Goal: Information Seeking & Learning: Check status

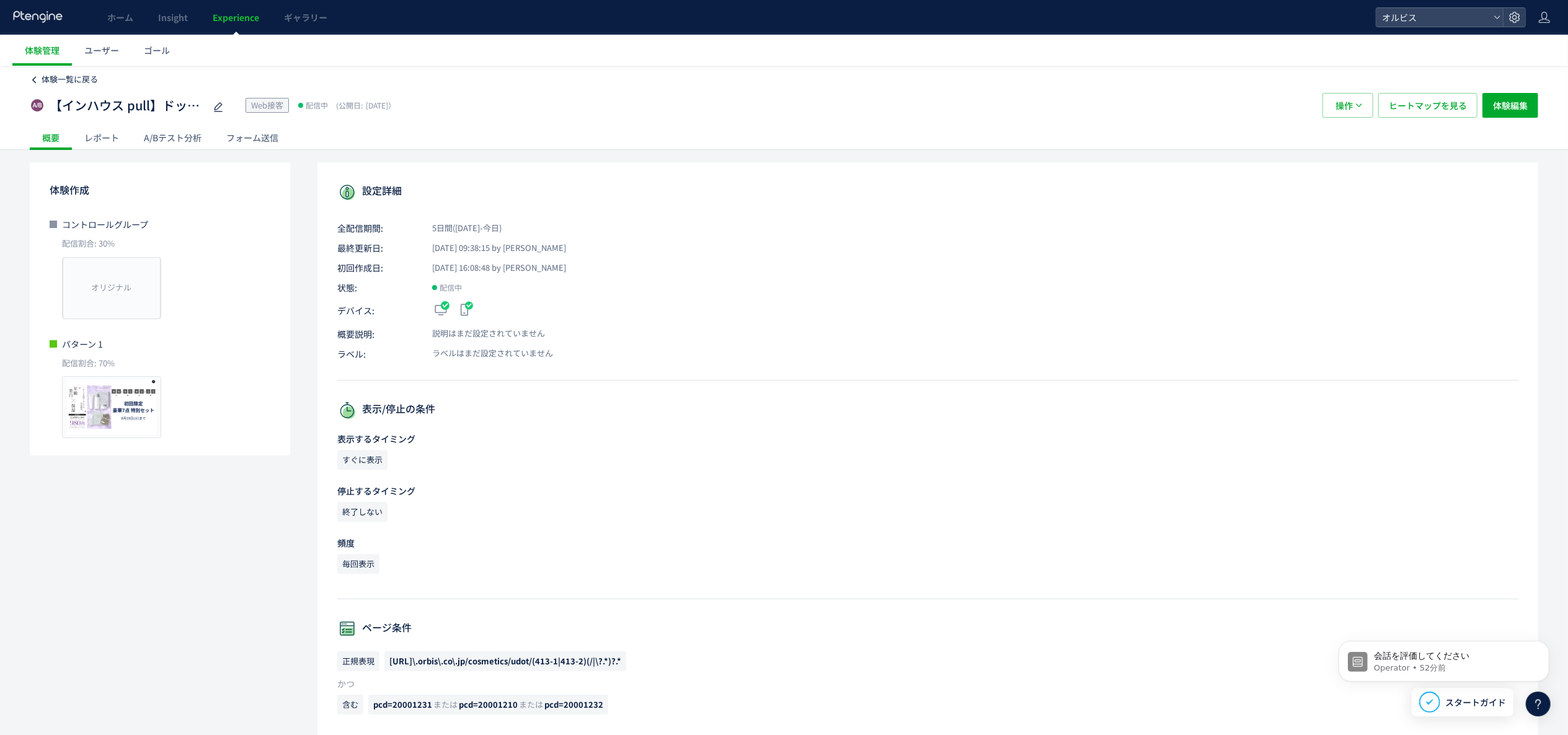
click at [53, 77] on span "体験一覧に戻る" at bounding box center [69, 79] width 56 height 12
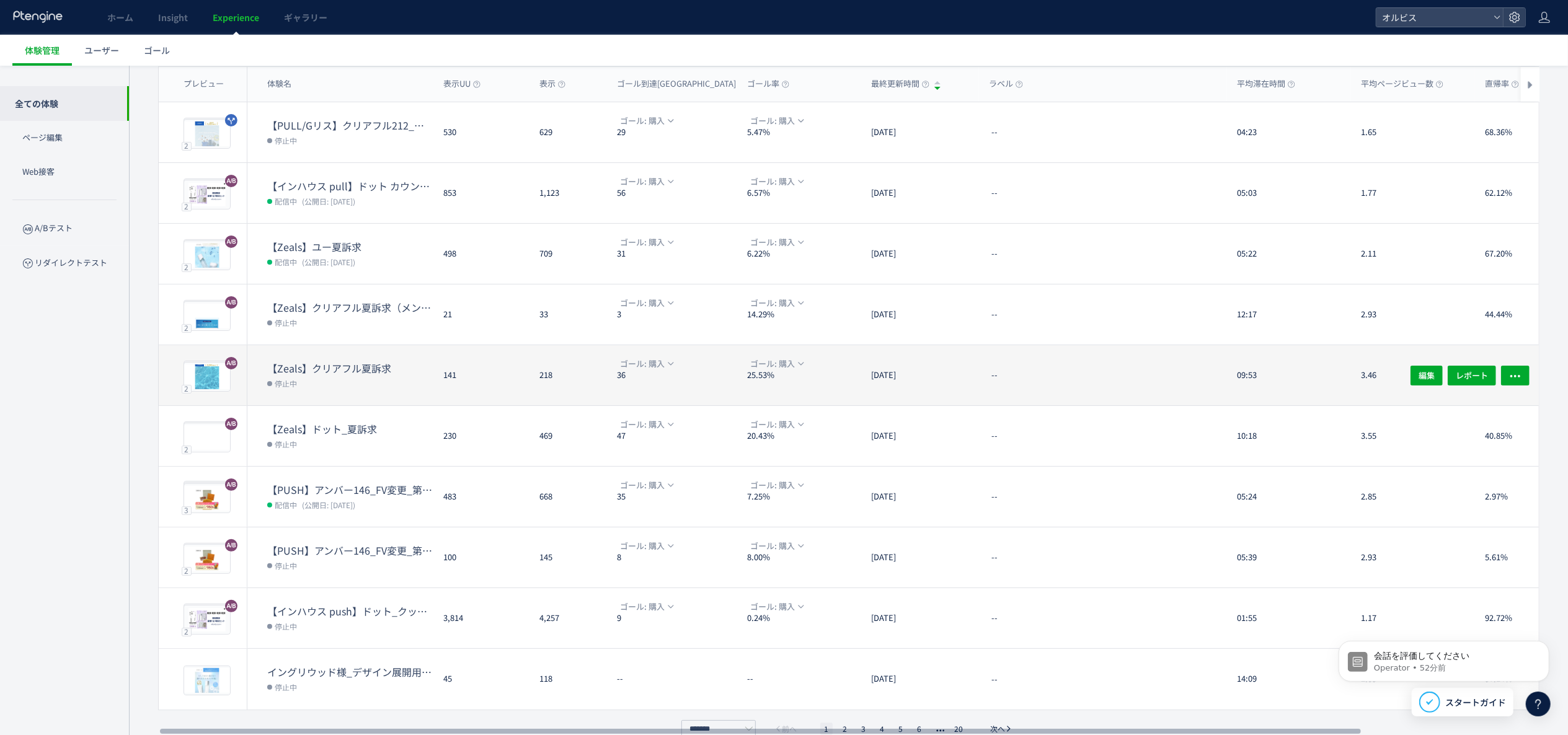
scroll to position [120, 0]
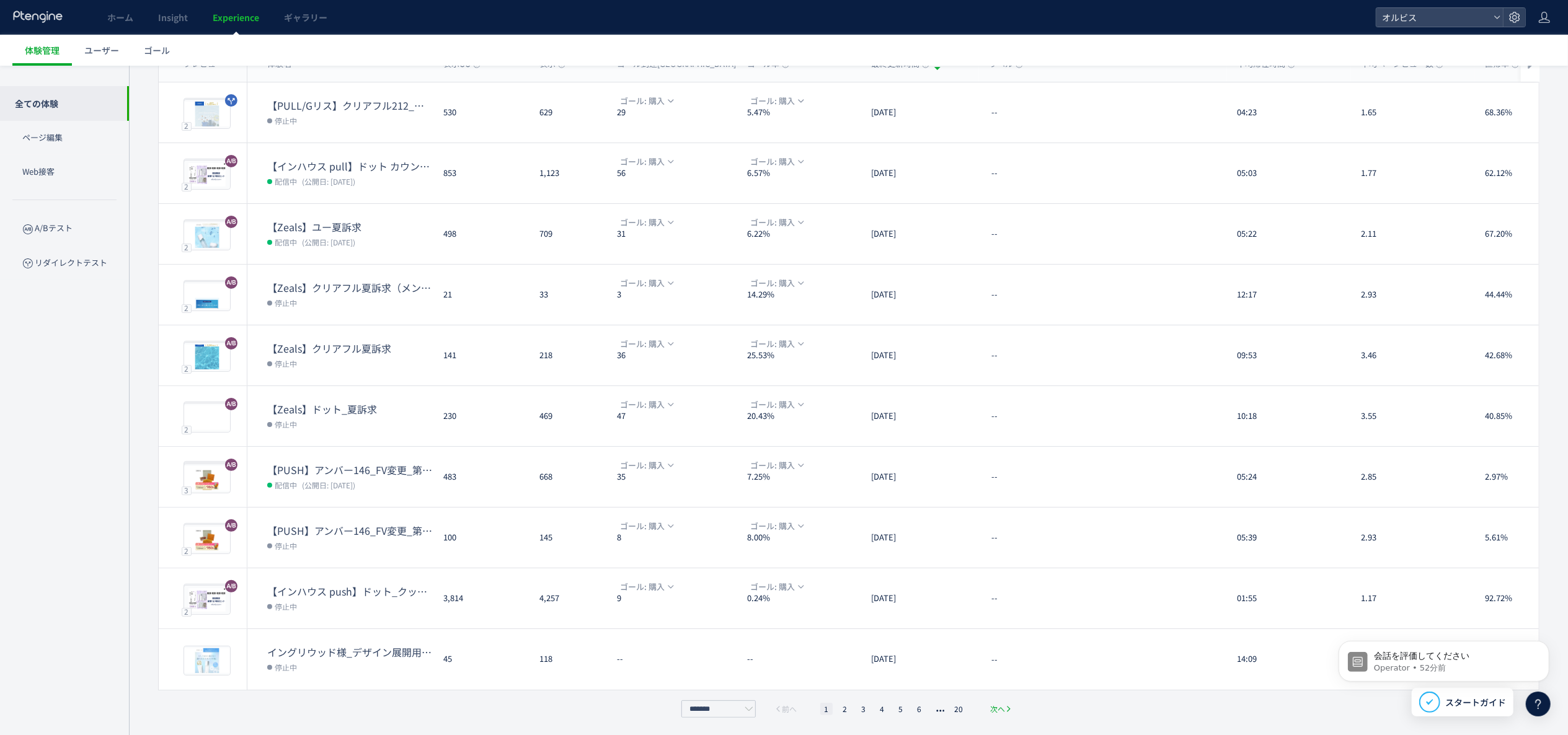
click at [993, 706] on span "次へ" at bounding box center [997, 710] width 15 height 12
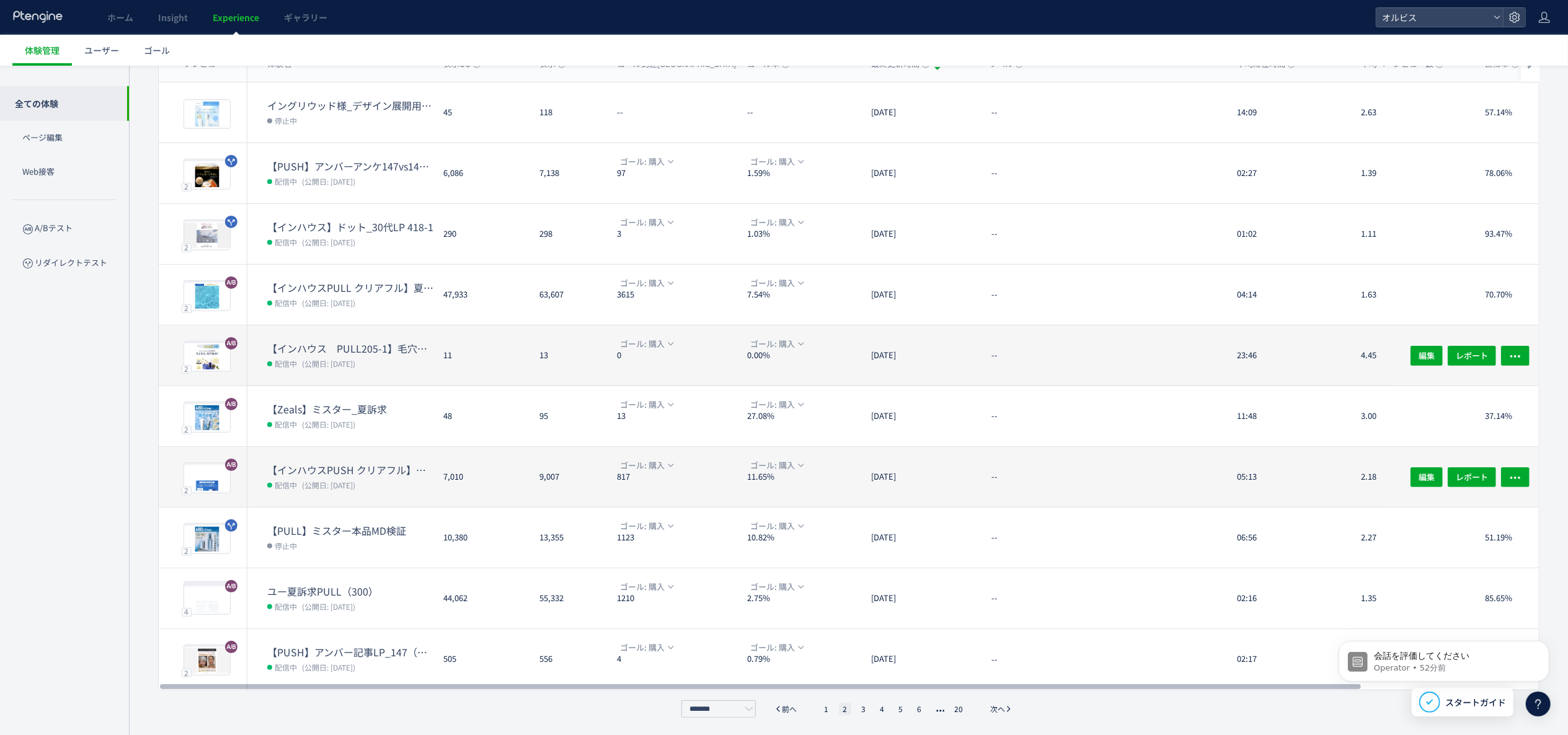
click at [388, 483] on dd "配信中 (公開日: [DATE])" at bounding box center [350, 484] width 166 height 16
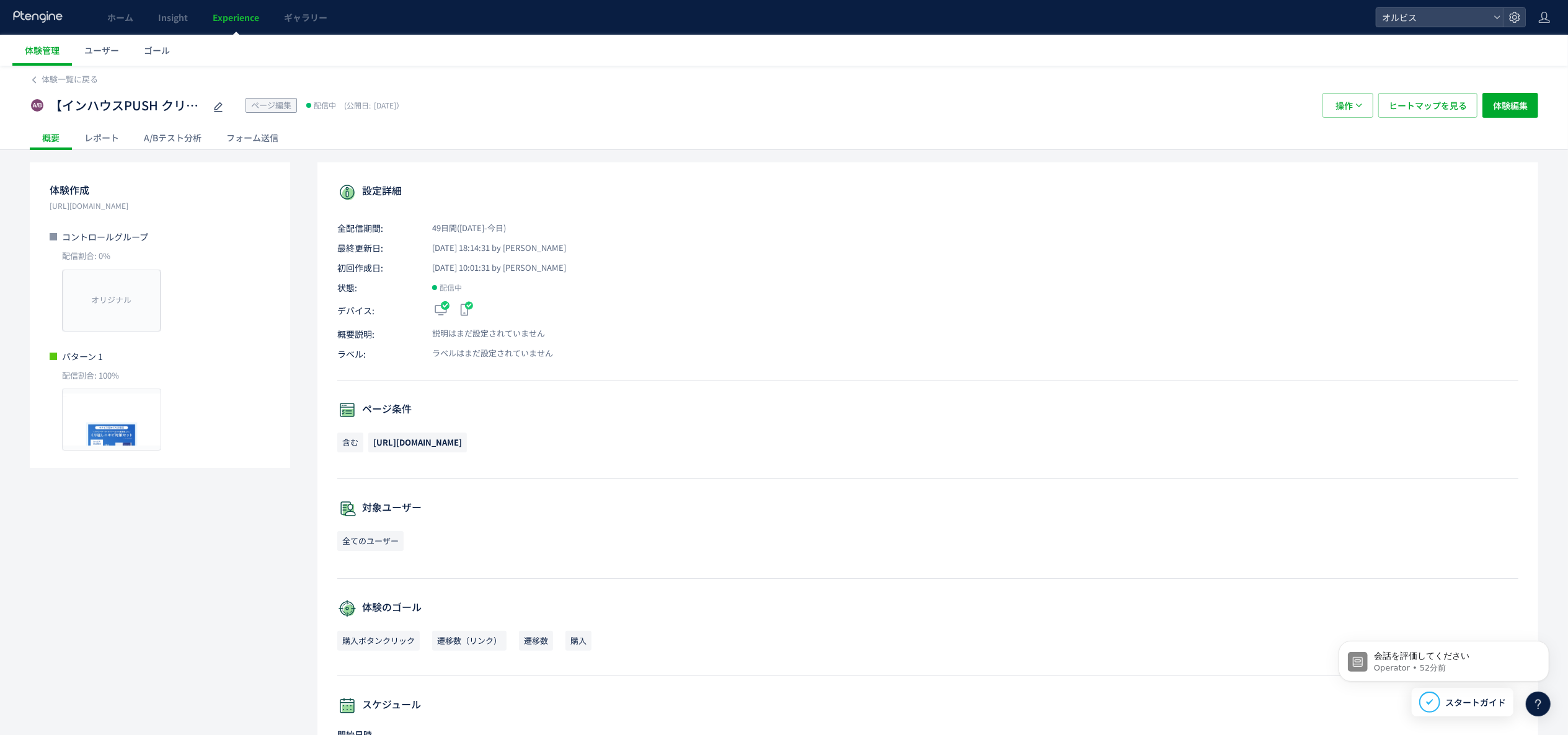
click at [186, 141] on div "A/Bテスト分析" at bounding box center [172, 137] width 83 height 25
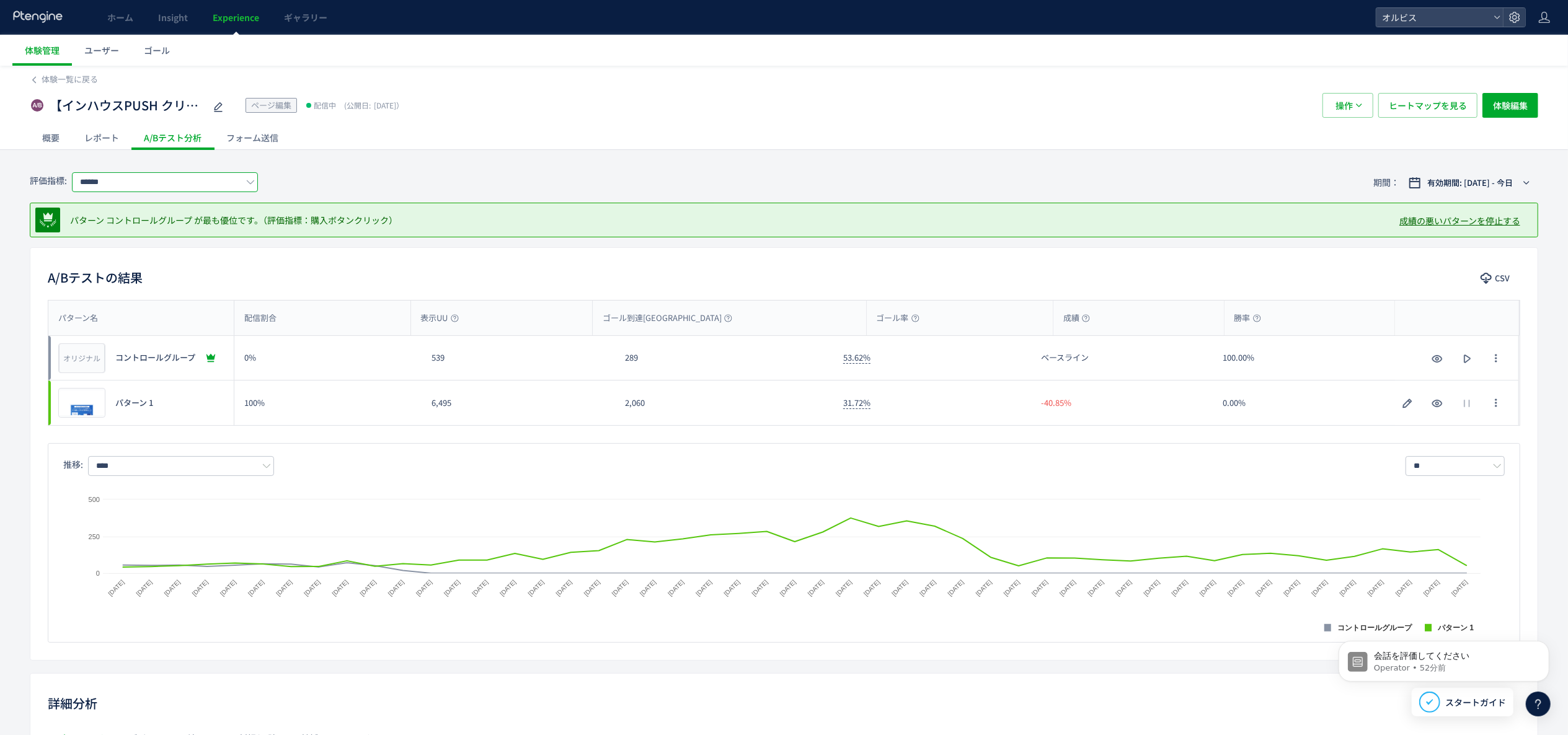
click at [205, 181] on input "******" at bounding box center [164, 182] width 186 height 20
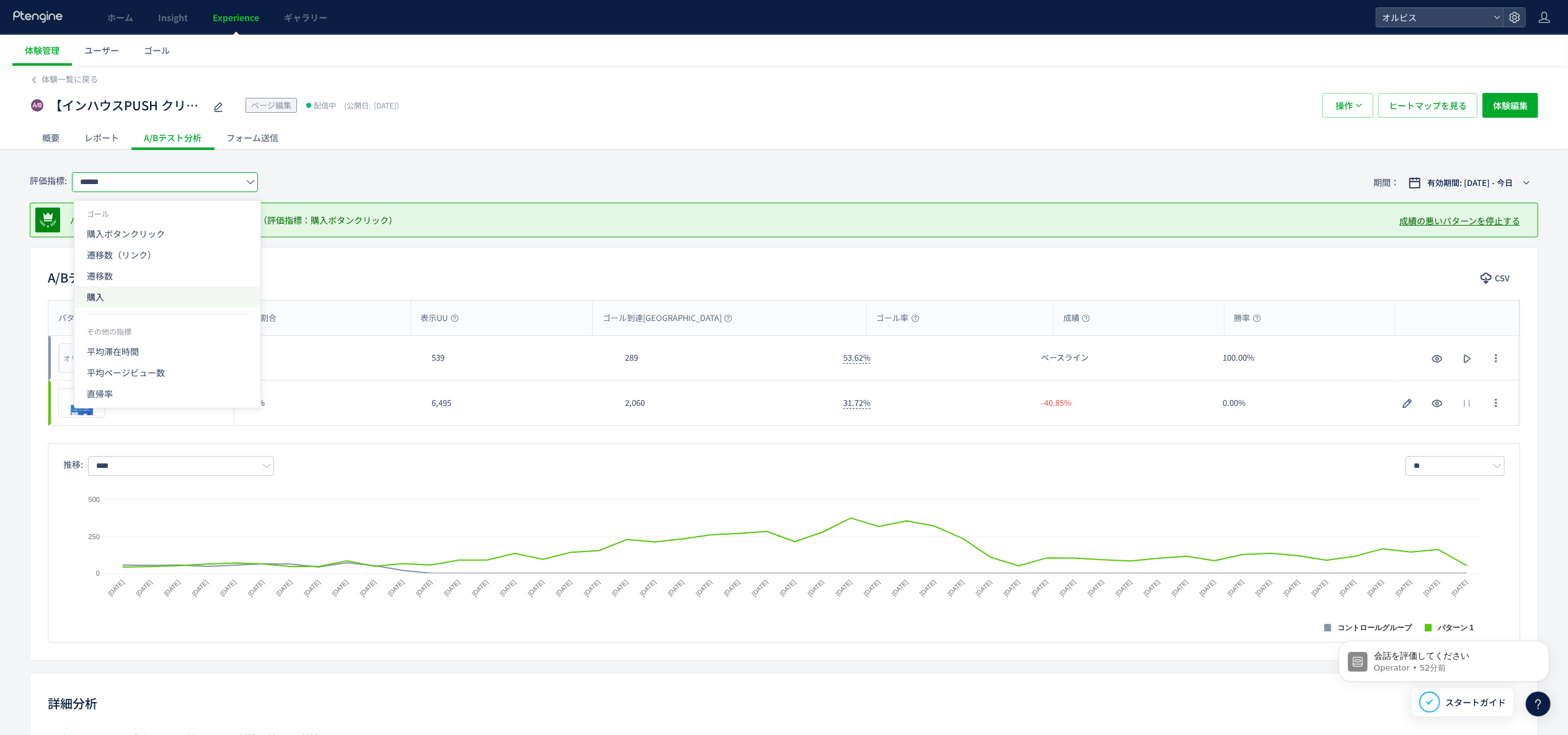
click at [149, 297] on span "購入" at bounding box center [167, 296] width 161 height 21
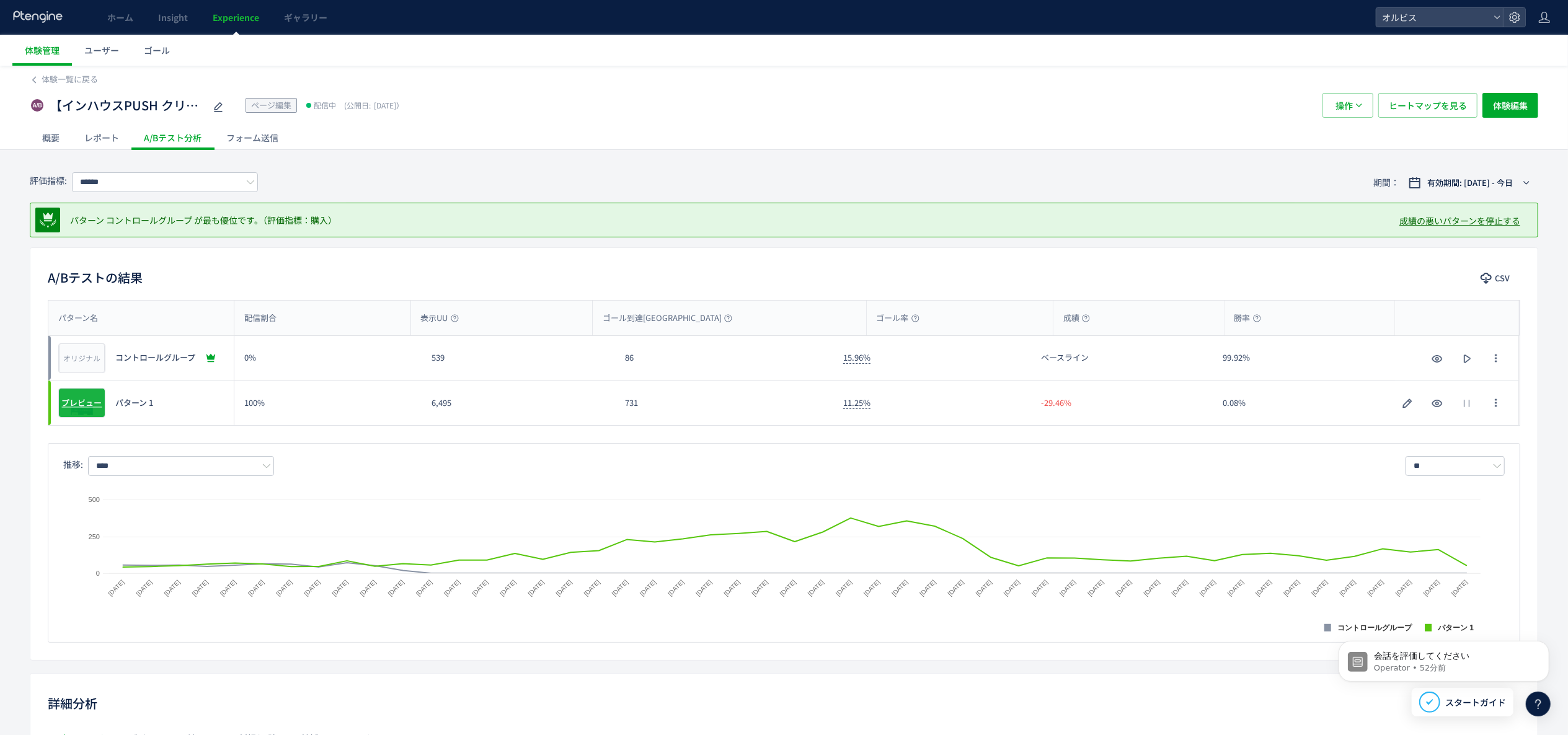
click at [83, 401] on span "プレビュー" at bounding box center [82, 403] width 40 height 12
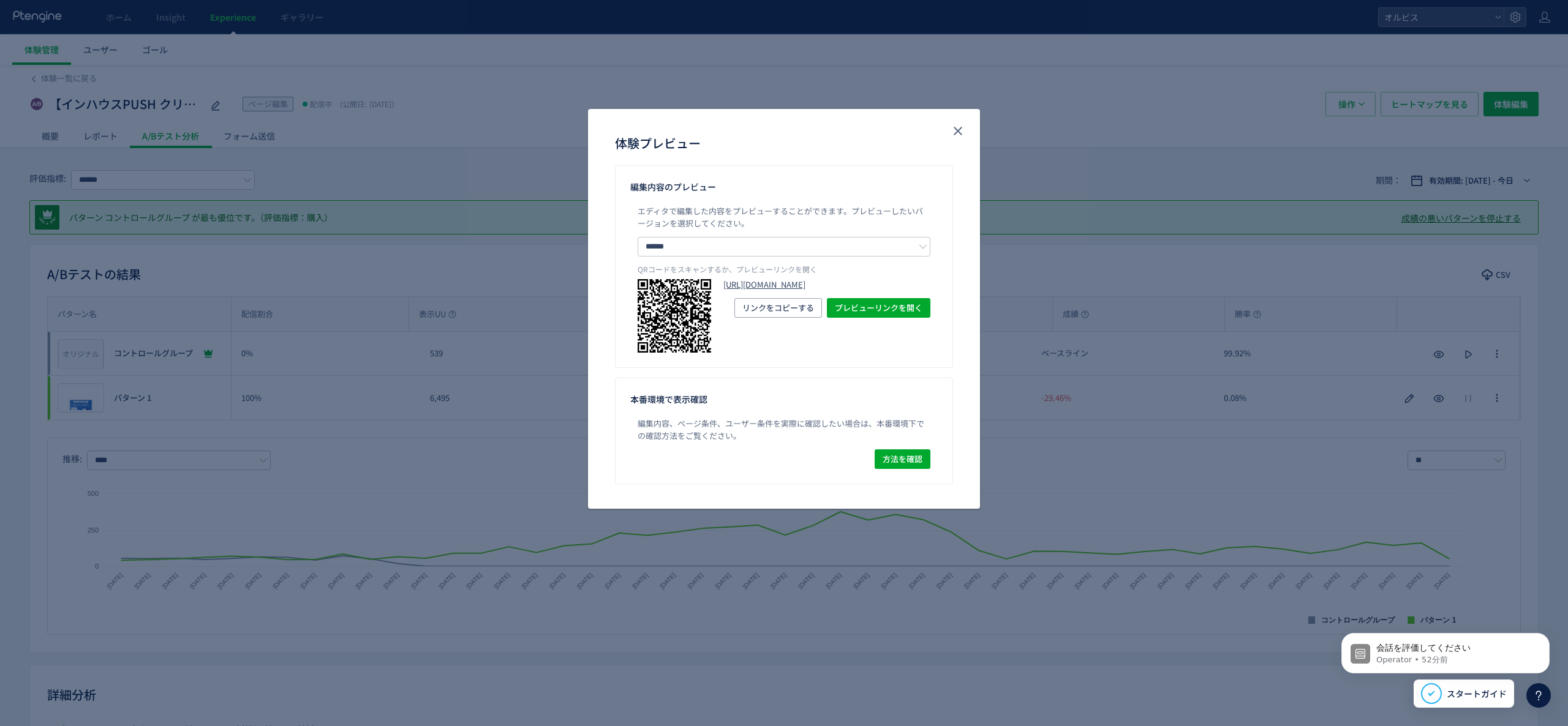
click at [765, 291] on link "[URL][DOMAIN_NAME]" at bounding box center [826, 284] width 207 height 11
drag, startPoint x: 238, startPoint y: 140, endPoint x: 265, endPoint y: 134, distance: 27.7
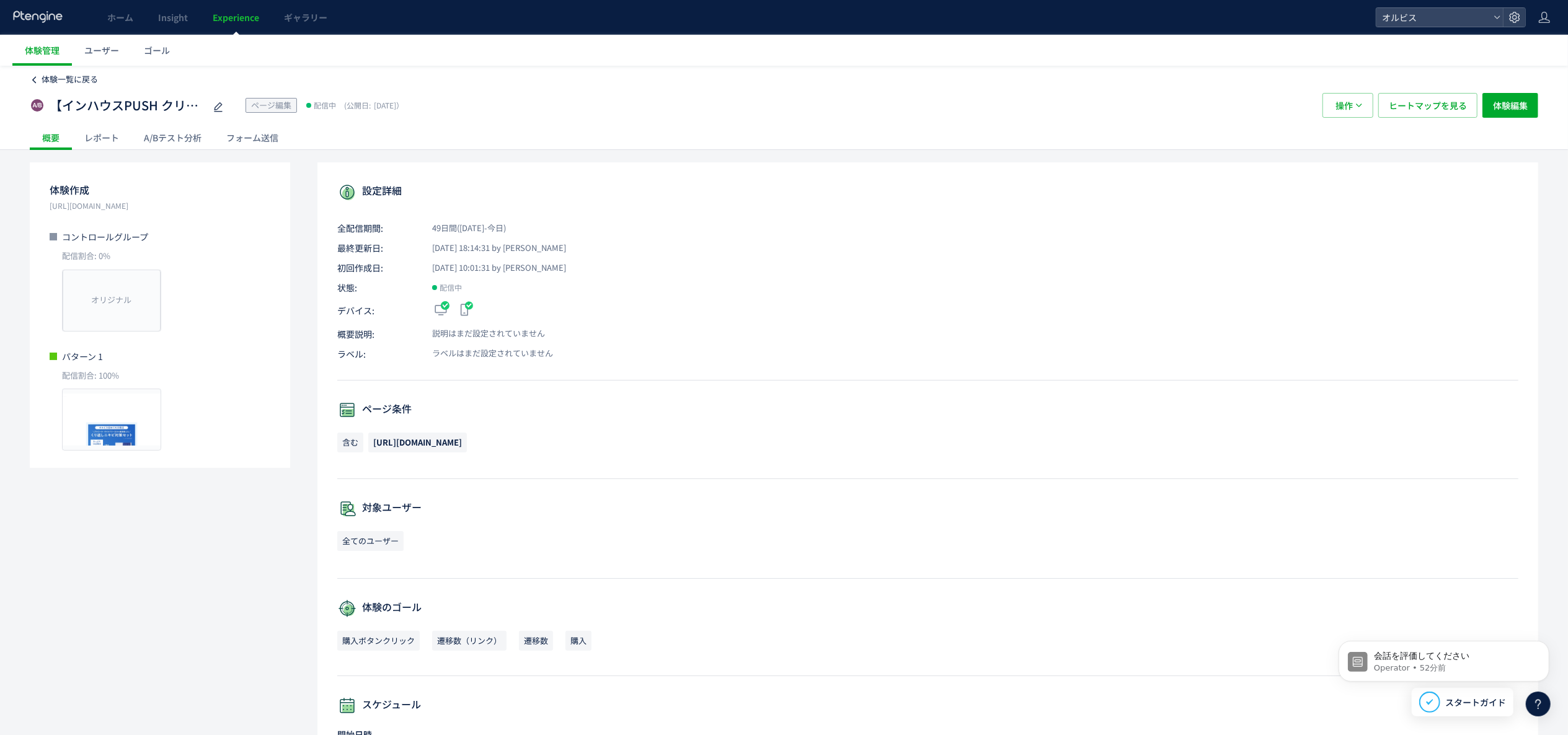
click at [67, 81] on span "体験一覧に戻る" at bounding box center [69, 79] width 56 height 12
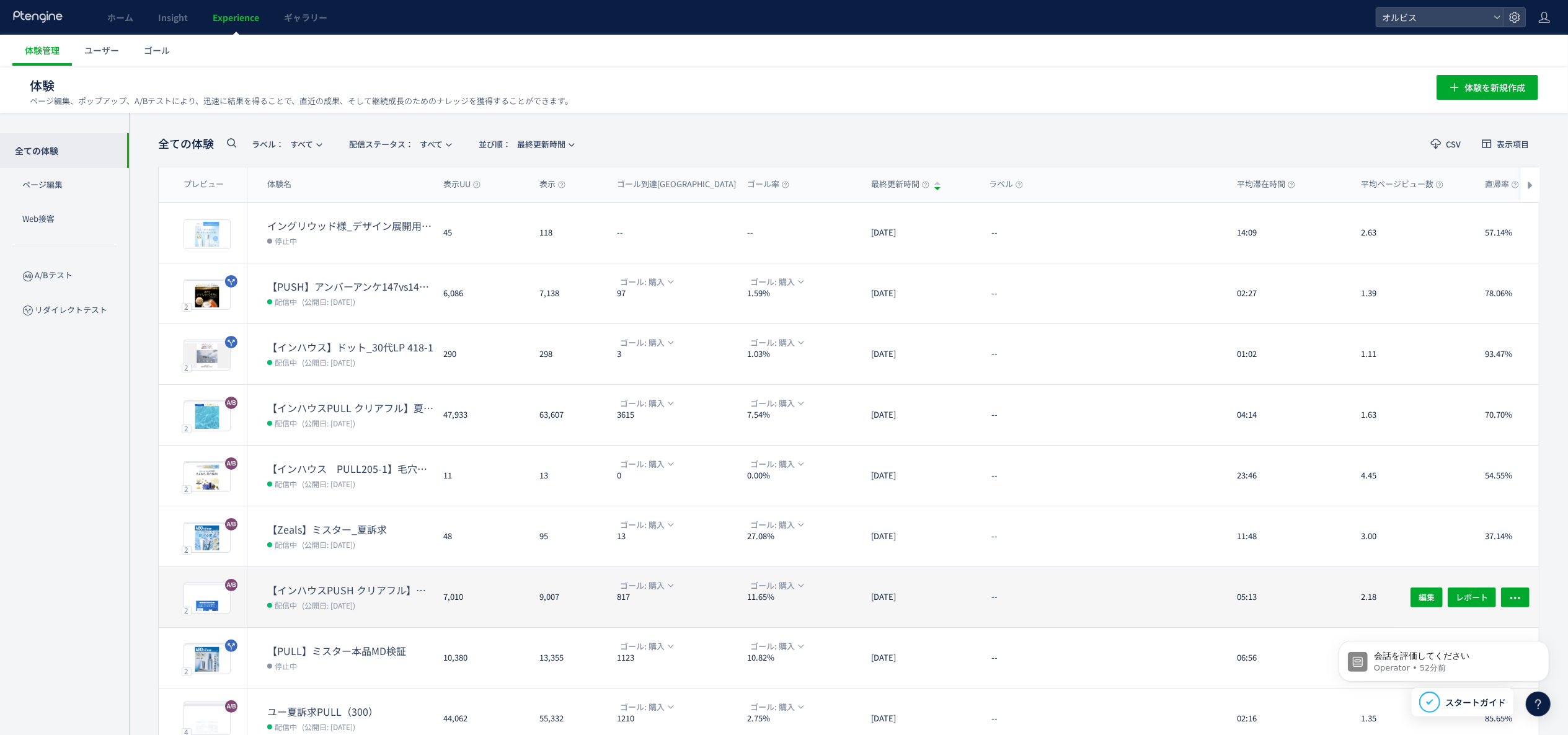
scroll to position [120, 0]
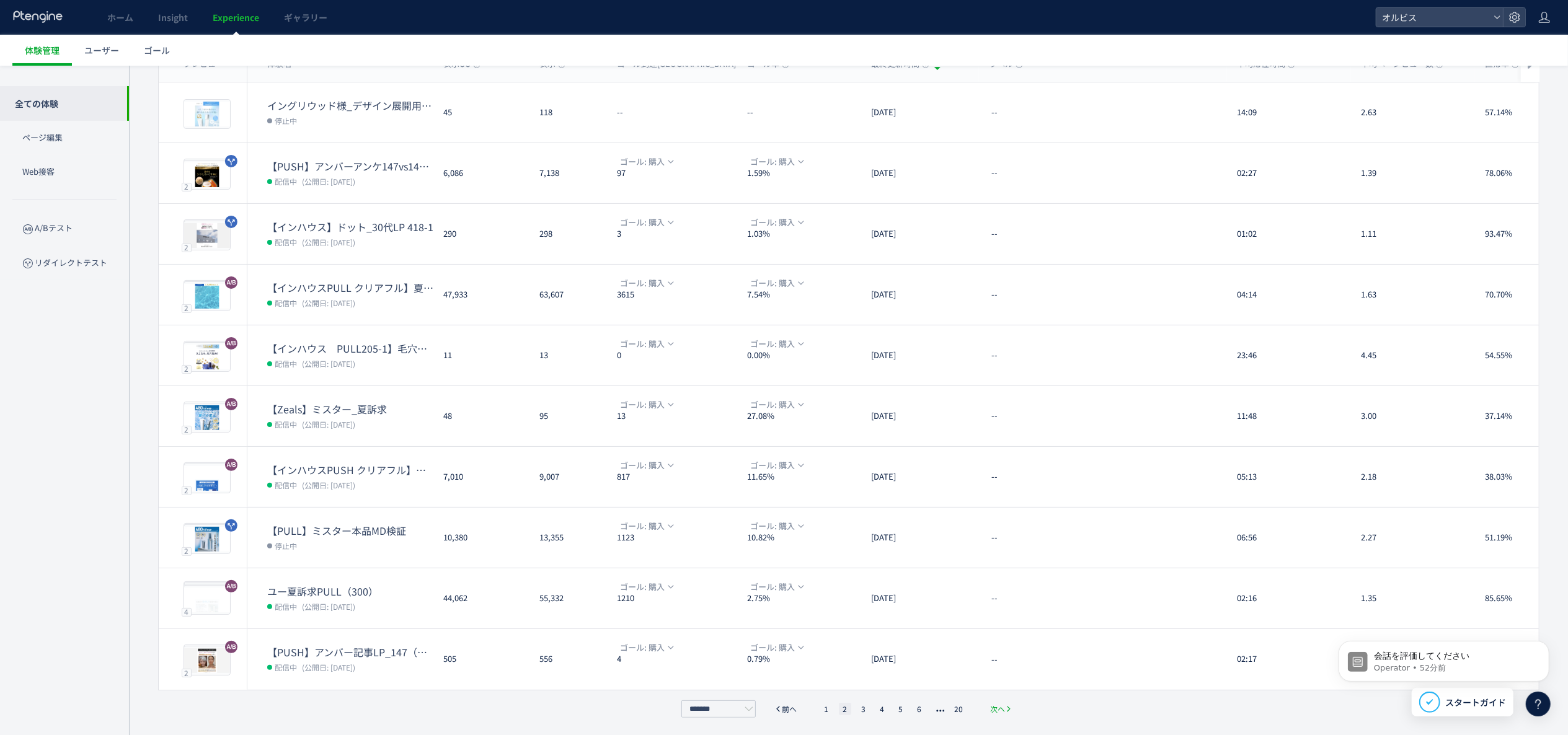
click at [1000, 703] on span "次へ" at bounding box center [997, 710] width 15 height 12
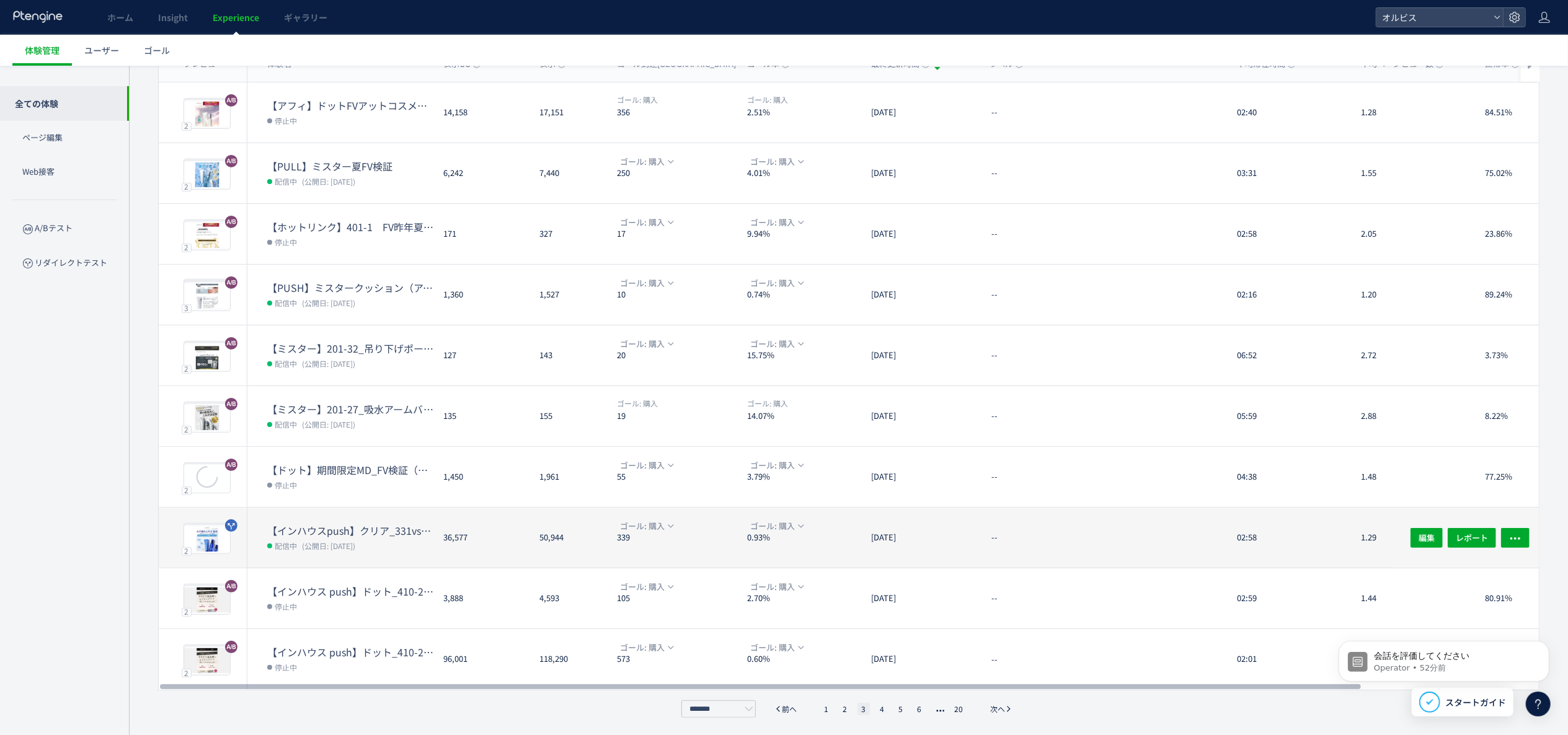
click at [373, 547] on dd "配信中 (公開日: [DATE])" at bounding box center [350, 545] width 166 height 16
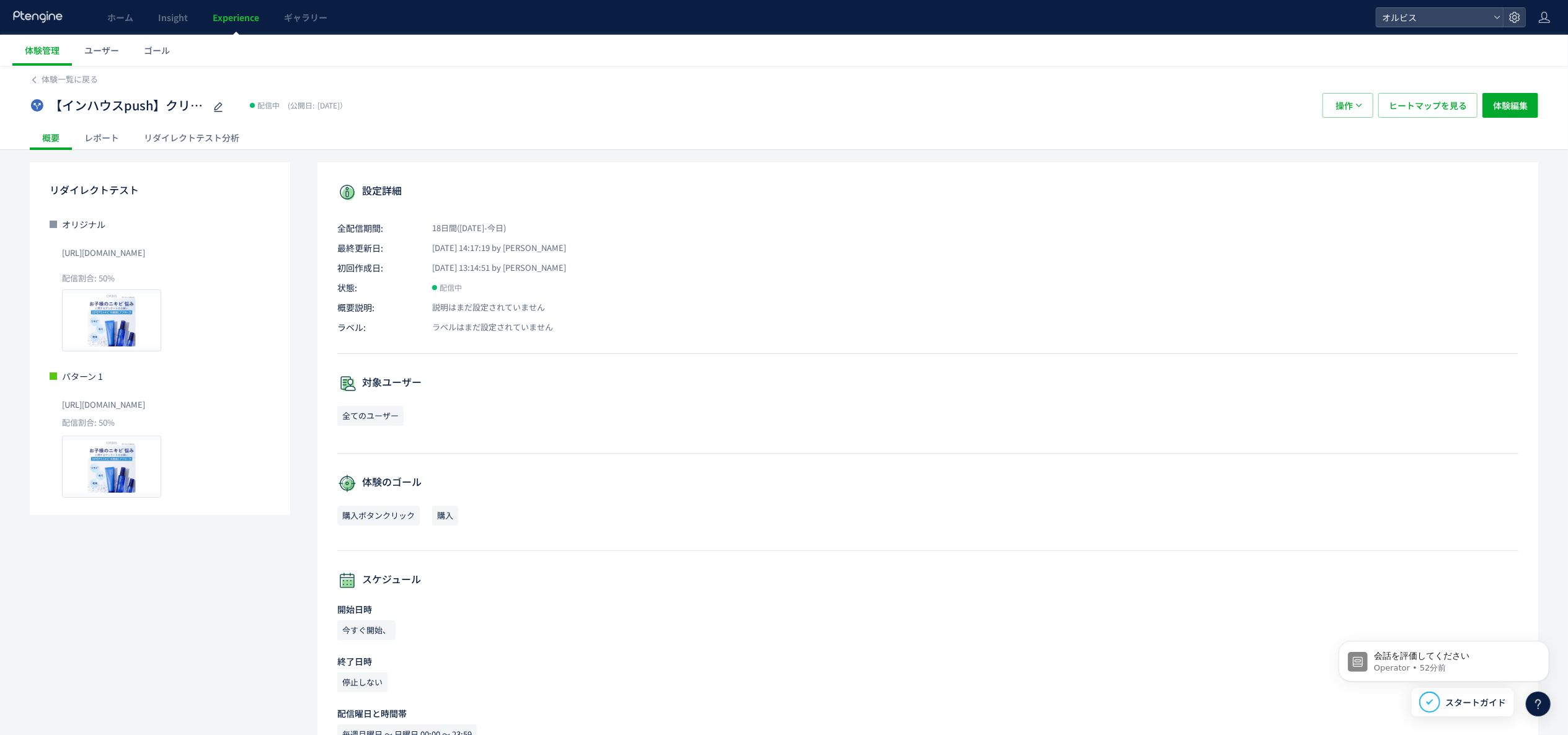
click at [157, 139] on div "リダイレクトテスト分析" at bounding box center [191, 137] width 120 height 25
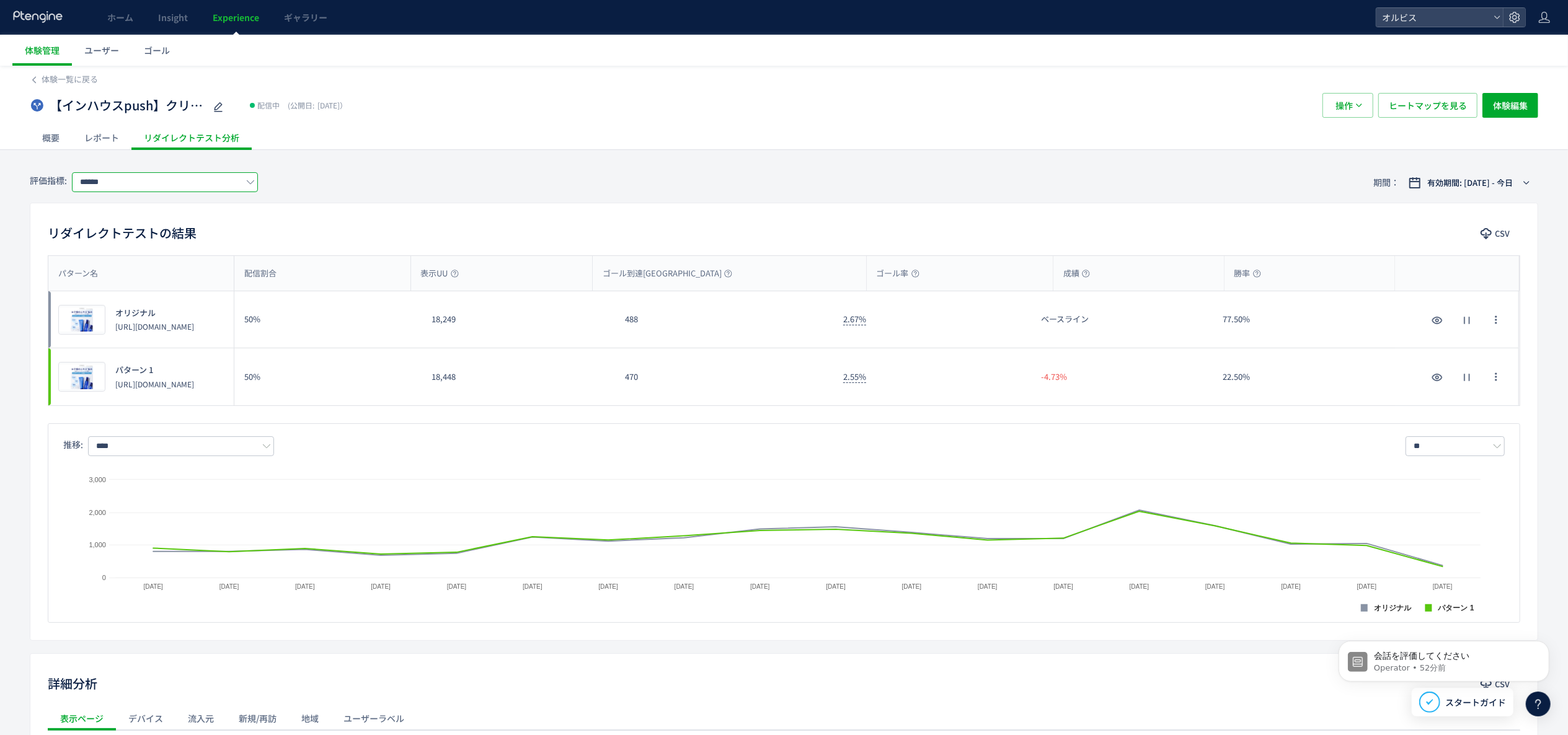
click at [231, 181] on input "******" at bounding box center [164, 182] width 186 height 20
click at [191, 253] on span "購入" at bounding box center [167, 254] width 161 height 21
click at [150, 387] on p "[URL][DOMAIN_NAME]" at bounding box center [154, 384] width 79 height 11
click at [142, 388] on p "[URL][DOMAIN_NAME]" at bounding box center [154, 384] width 79 height 11
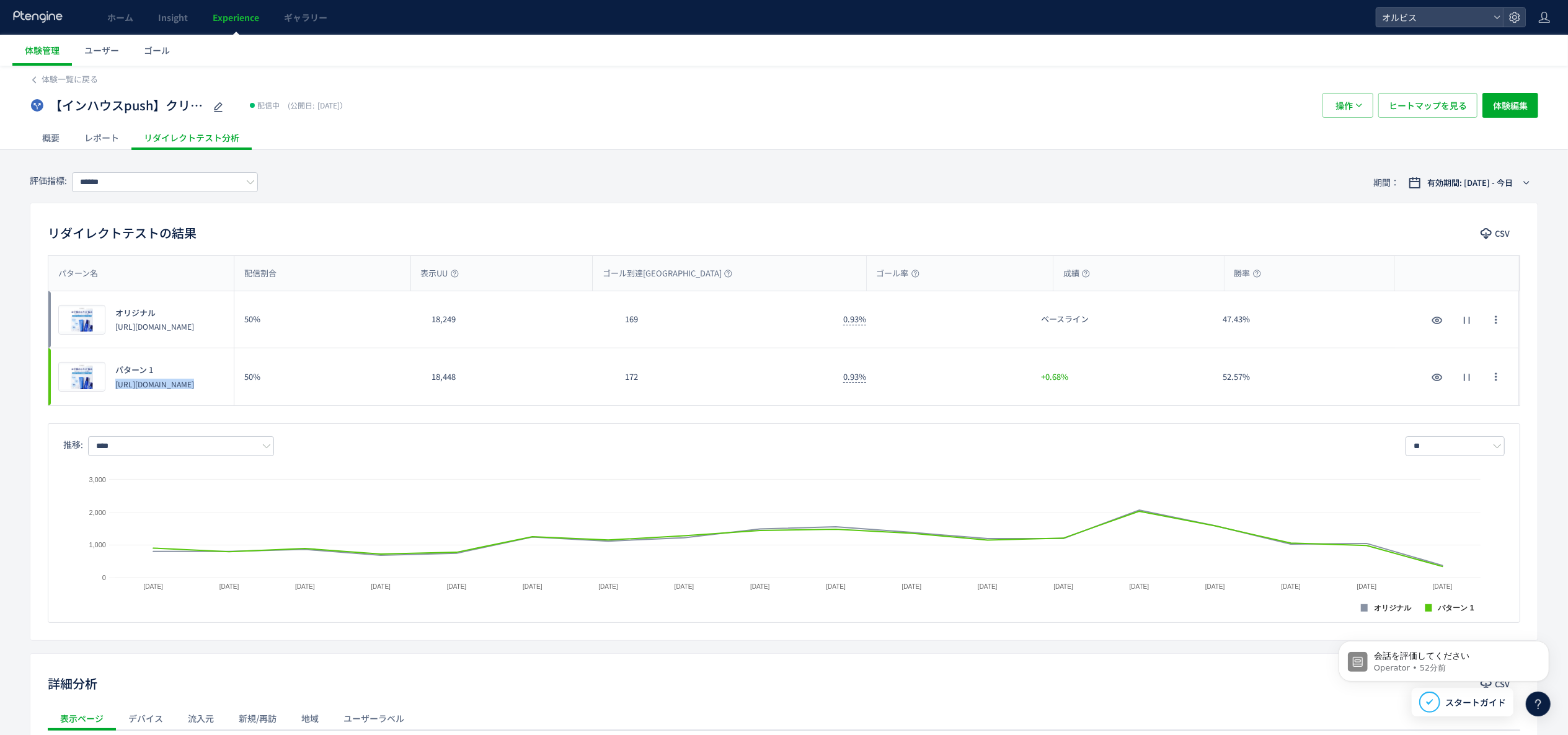
click at [143, 388] on p "[URL][DOMAIN_NAME]" at bounding box center [154, 384] width 79 height 11
copy div "[URL][DOMAIN_NAME]"
